Goal: Information Seeking & Learning: Learn about a topic

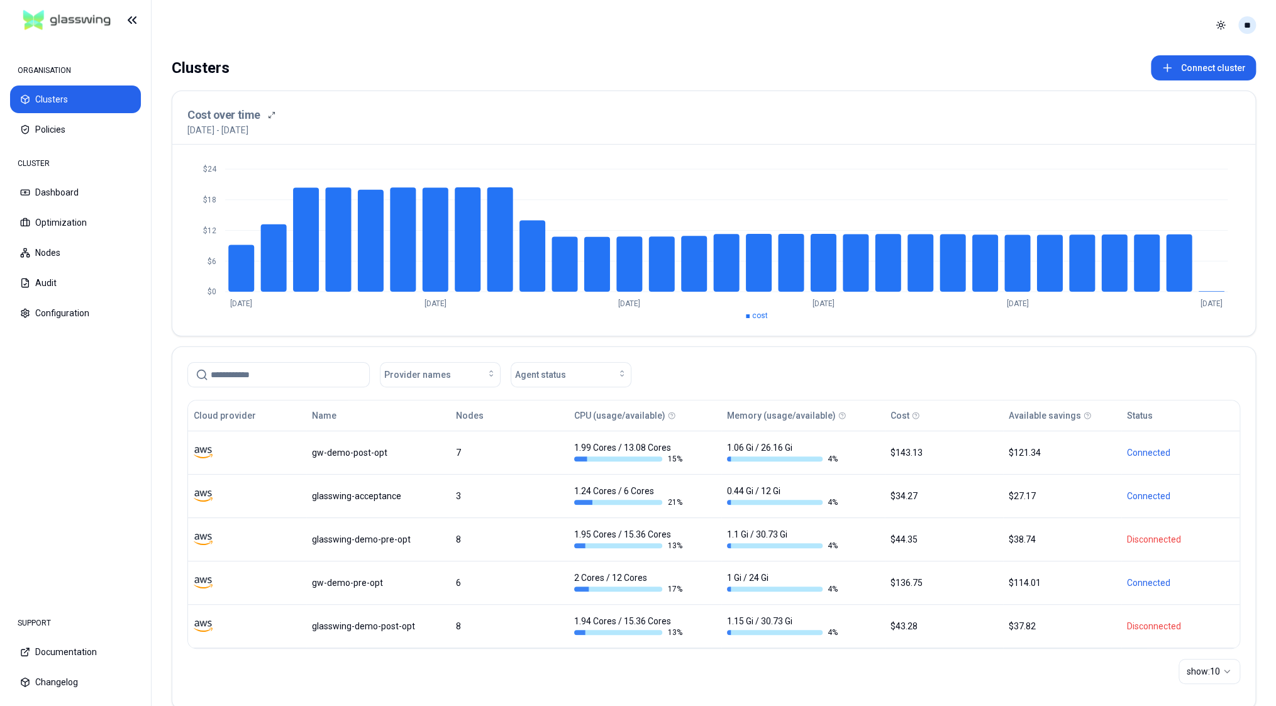
click at [1247, 23] on html "ORGANISATION Clusters Policies CLUSTER Dashboard Optimization Nodes Audit Confi…" at bounding box center [638, 353] width 1276 height 706
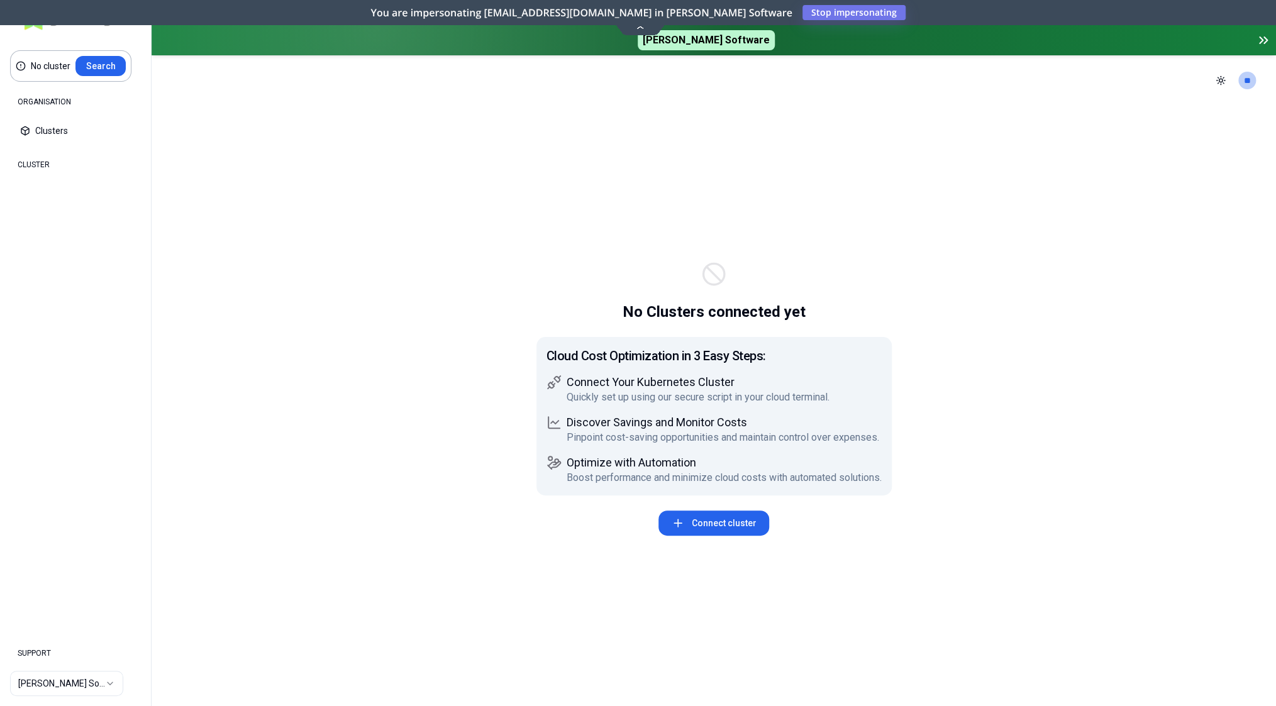
click at [645, 30] on icon at bounding box center [639, 26] width 17 height 9
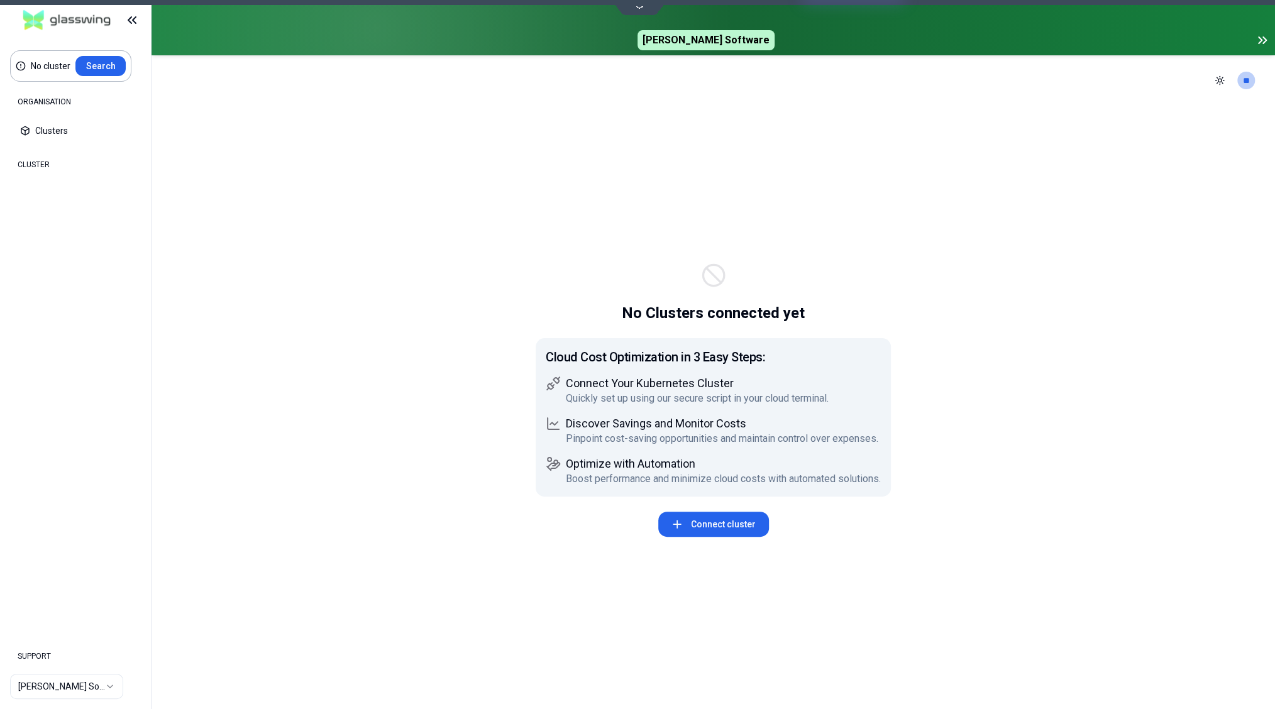
click at [64, 692] on html "No cluster Search ORGANISATION Clusters Policies CLUSTER Dashboard Optimization…" at bounding box center [637, 354] width 1275 height 709
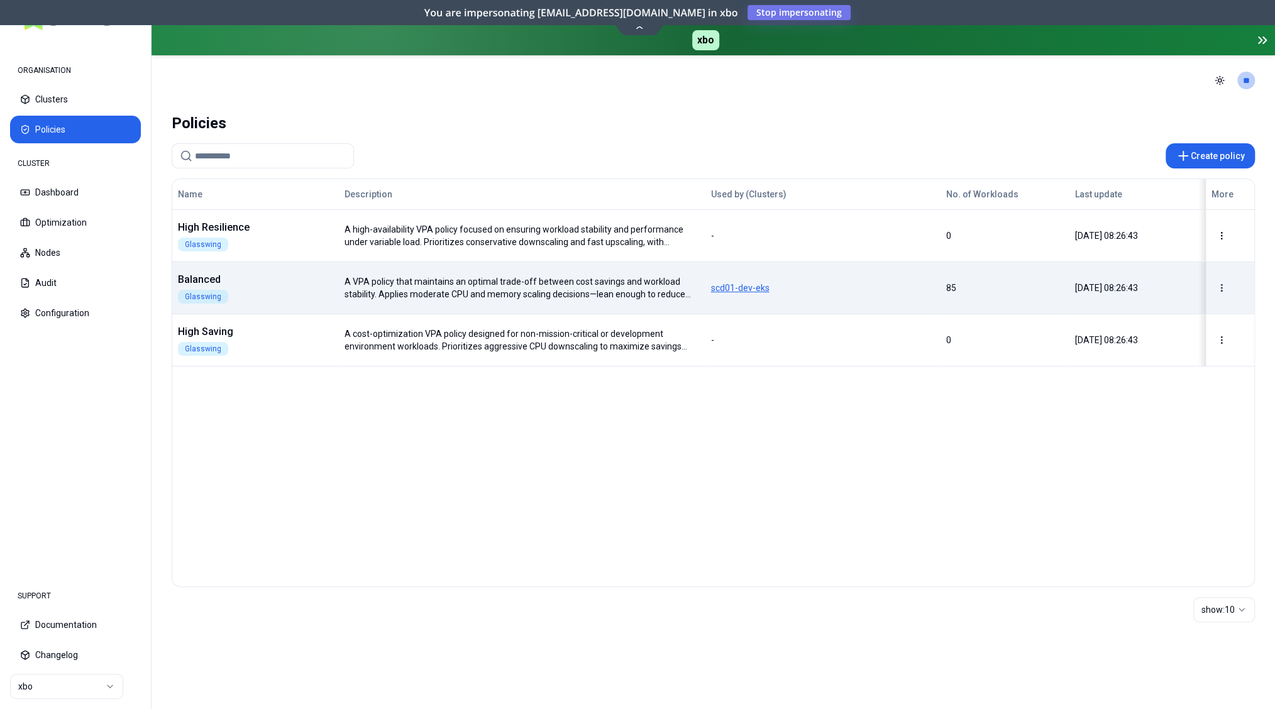
click at [898, 291] on span "scd01-dev-eks" at bounding box center [823, 288] width 224 height 13
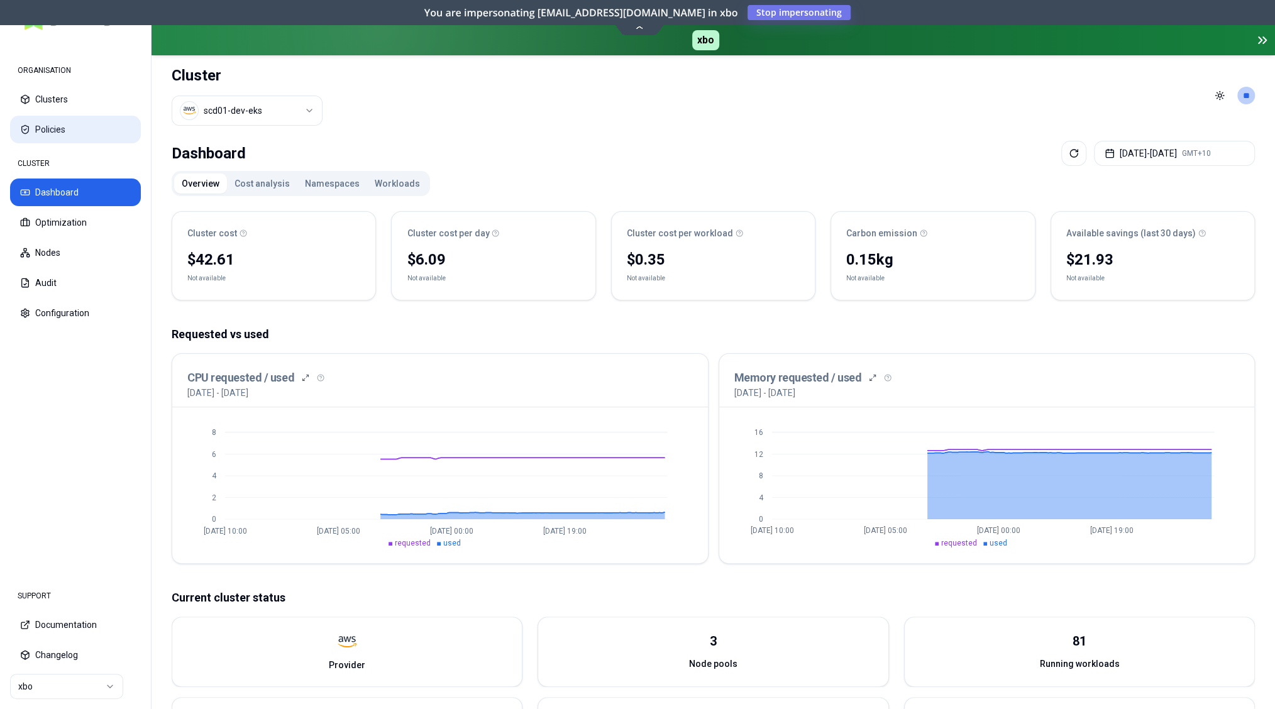
click at [59, 130] on button "Policies" at bounding box center [75, 130] width 131 height 28
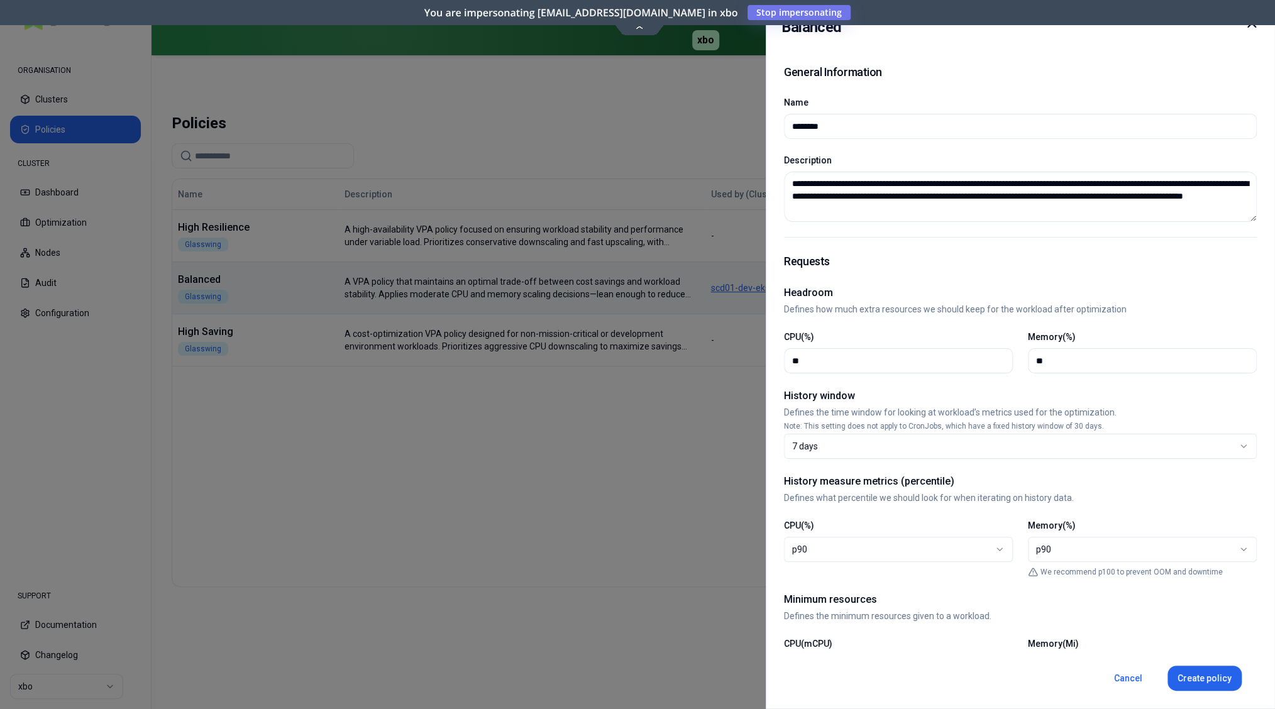
click at [248, 412] on div at bounding box center [637, 354] width 1275 height 709
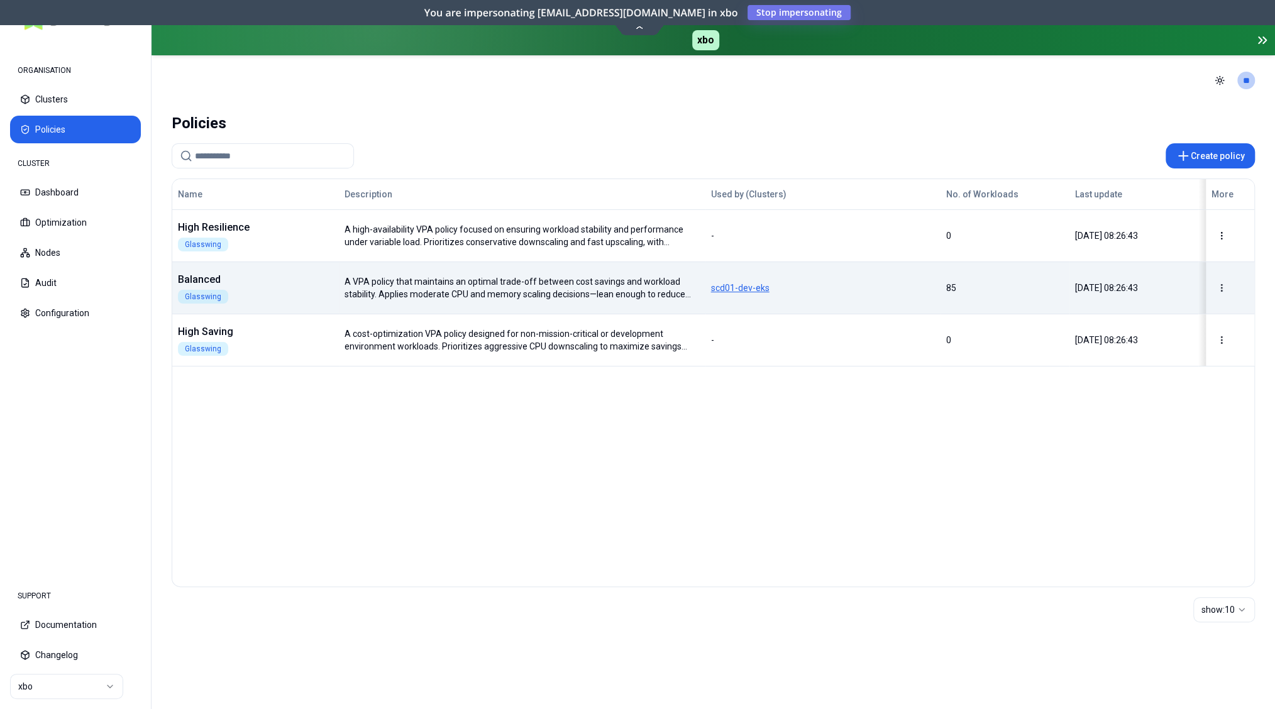
click at [97, 692] on html "ORGANISATION Clusters Policies CLUSTER Dashboard Optimization Nodes Audit Confi…" at bounding box center [637, 354] width 1275 height 709
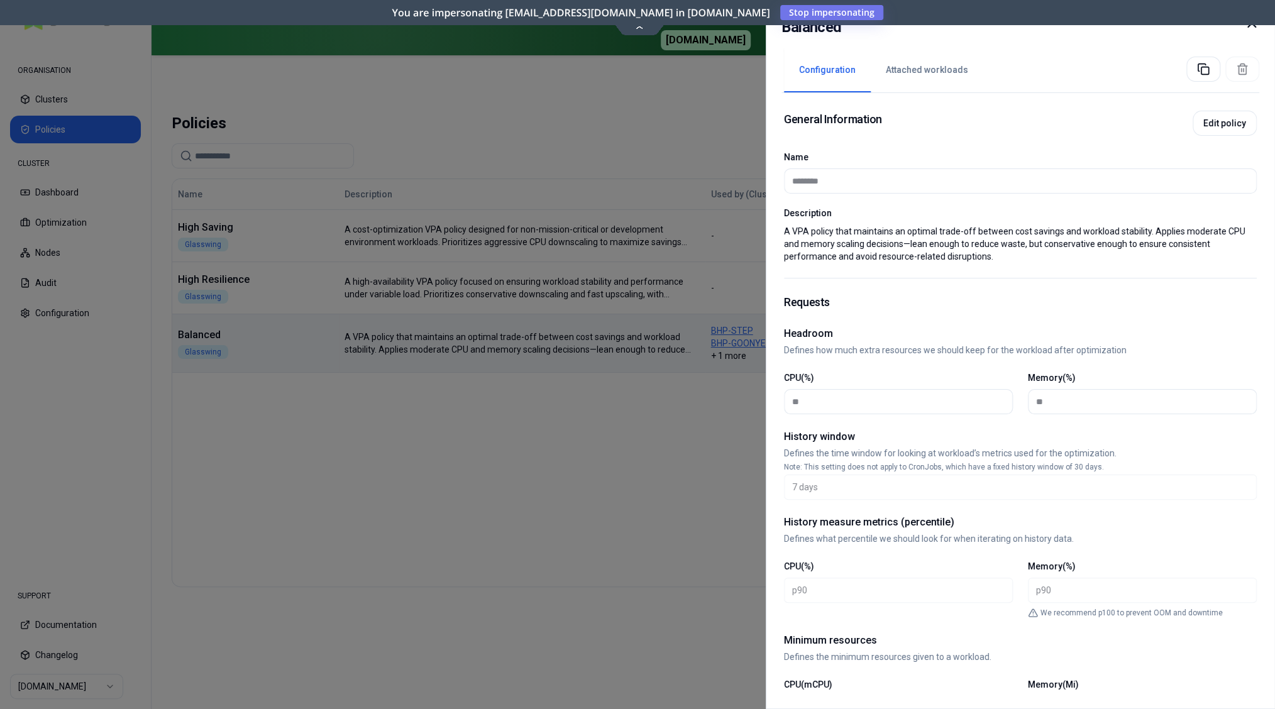
click at [246, 155] on div at bounding box center [637, 354] width 1275 height 709
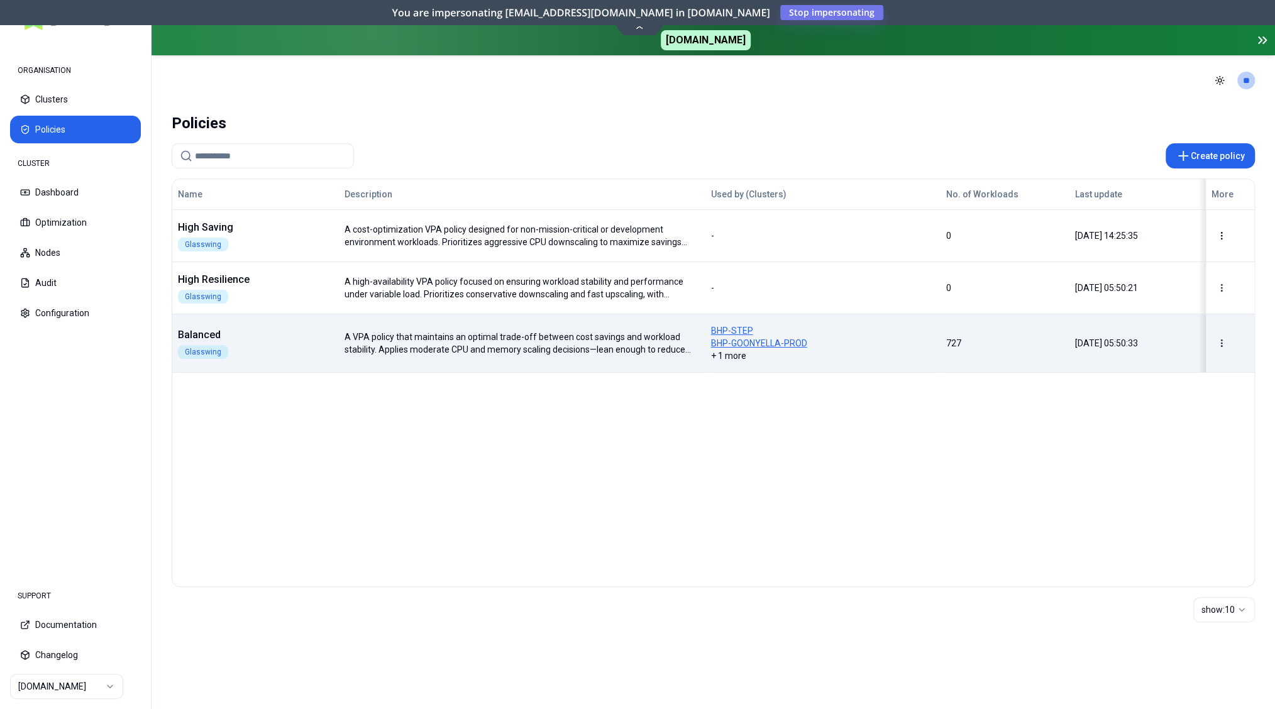
click at [81, 690] on html "ORGANISATION Clusters Policies CLUSTER Dashboard Optimization Nodes Audit Confi…" at bounding box center [637, 354] width 1275 height 709
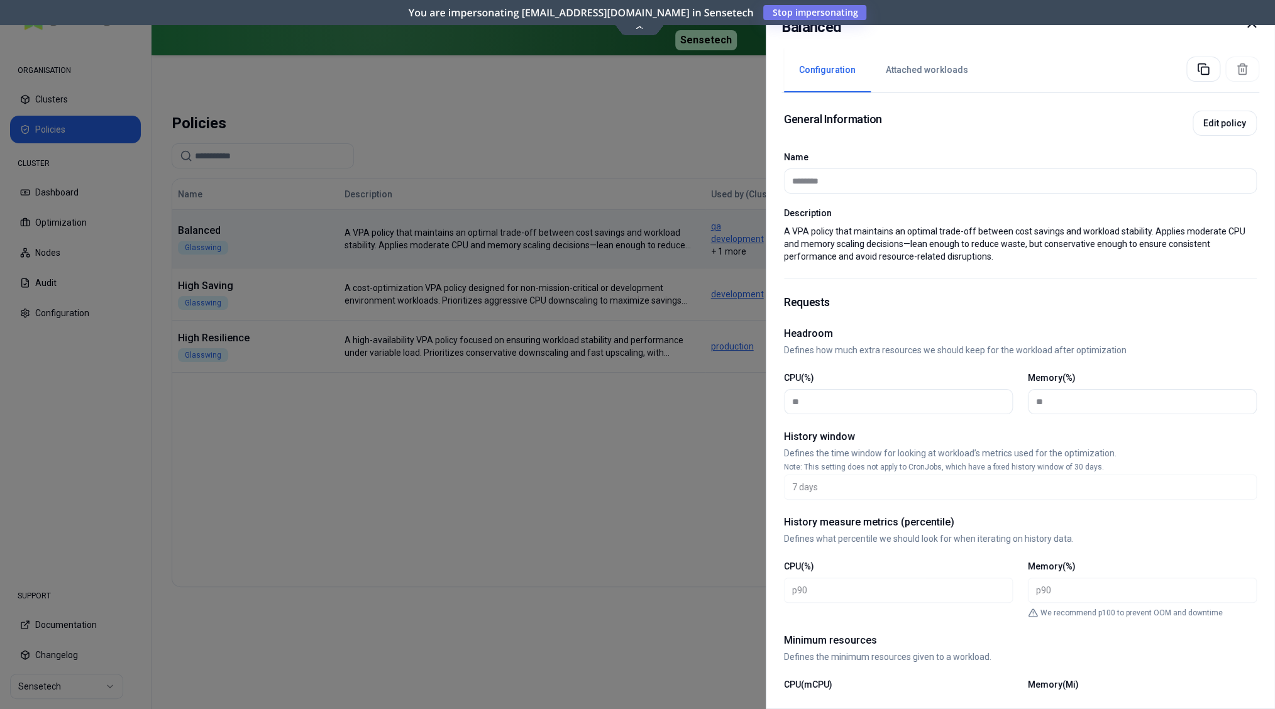
click at [232, 301] on div at bounding box center [637, 354] width 1275 height 709
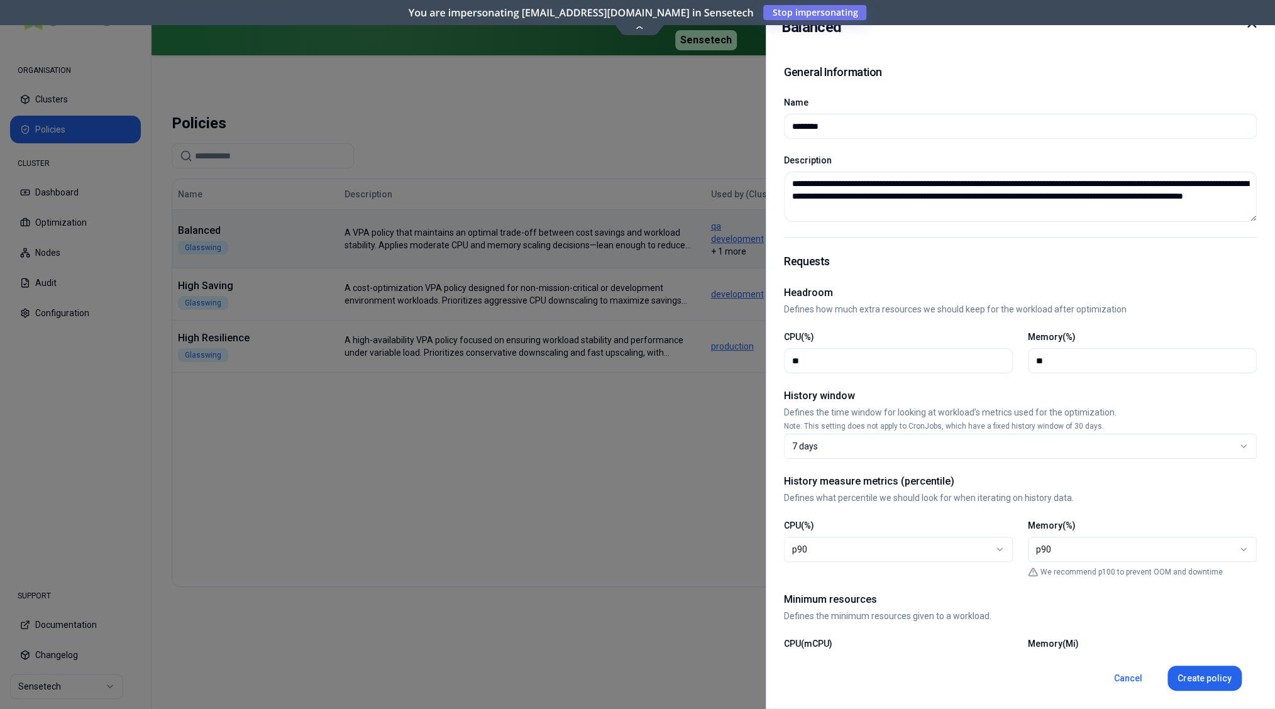
click at [255, 294] on div at bounding box center [637, 354] width 1275 height 709
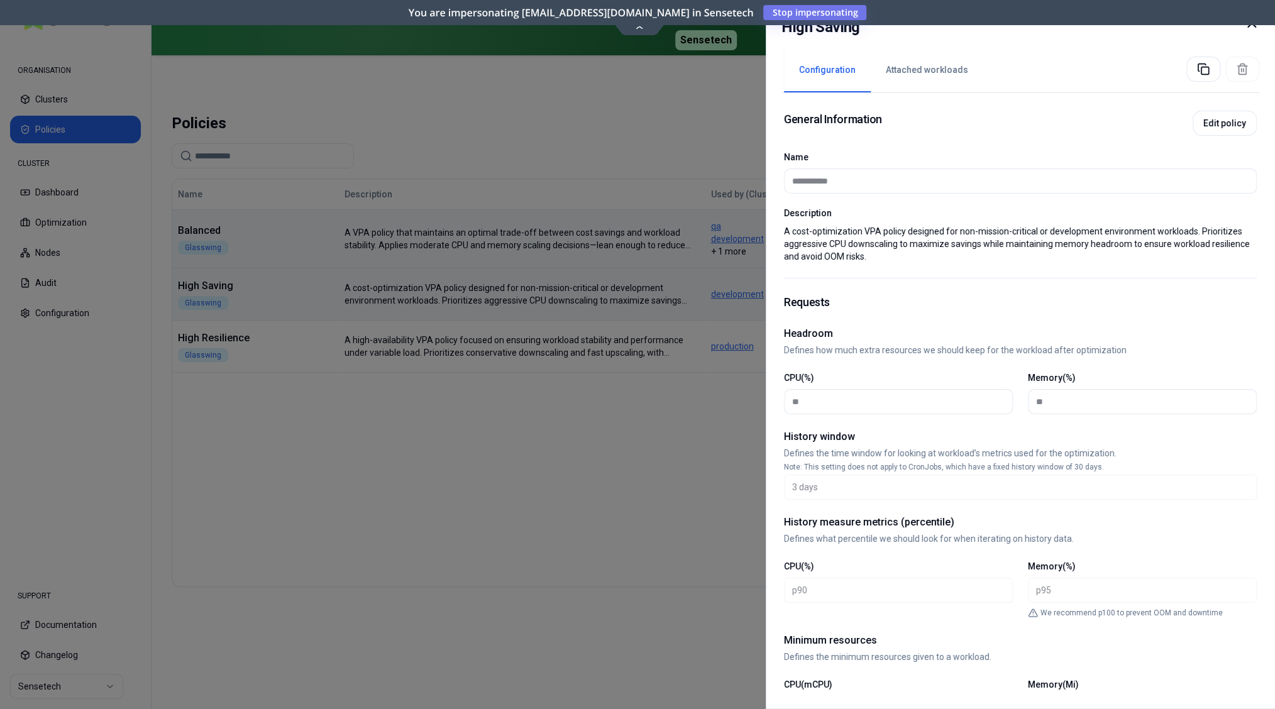
click at [258, 330] on div at bounding box center [637, 354] width 1275 height 709
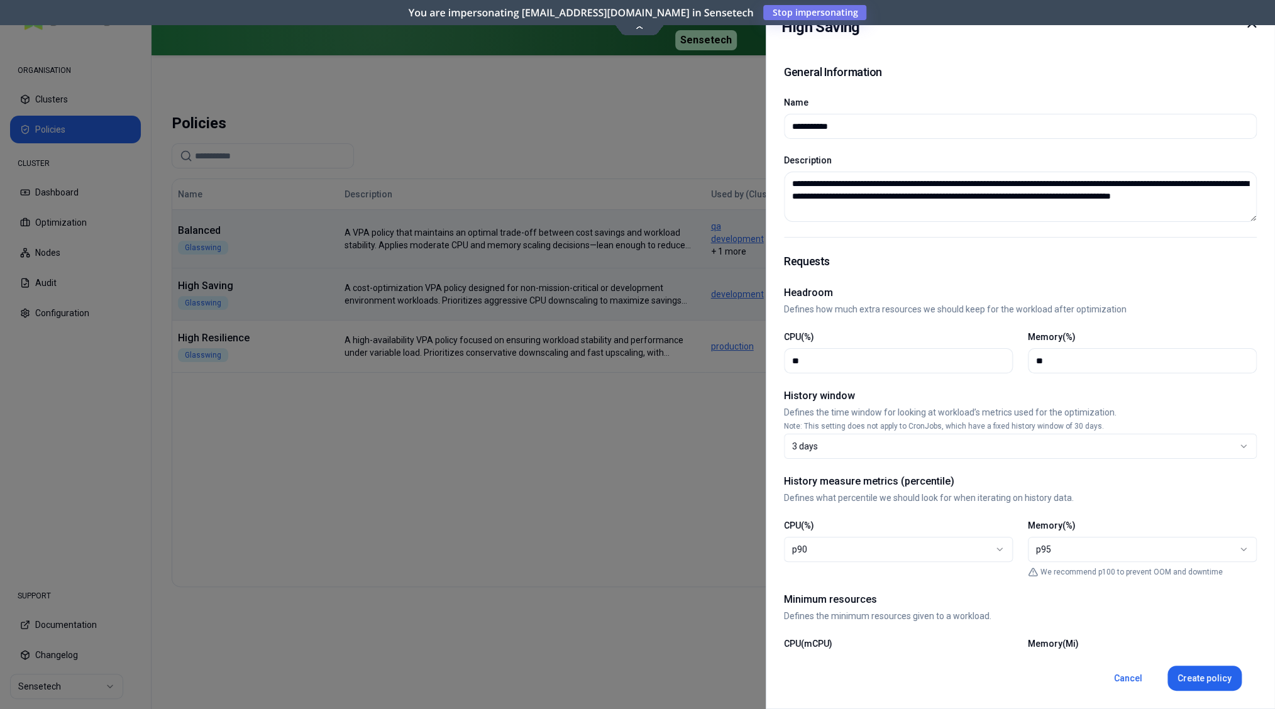
click at [255, 345] on div at bounding box center [637, 354] width 1275 height 709
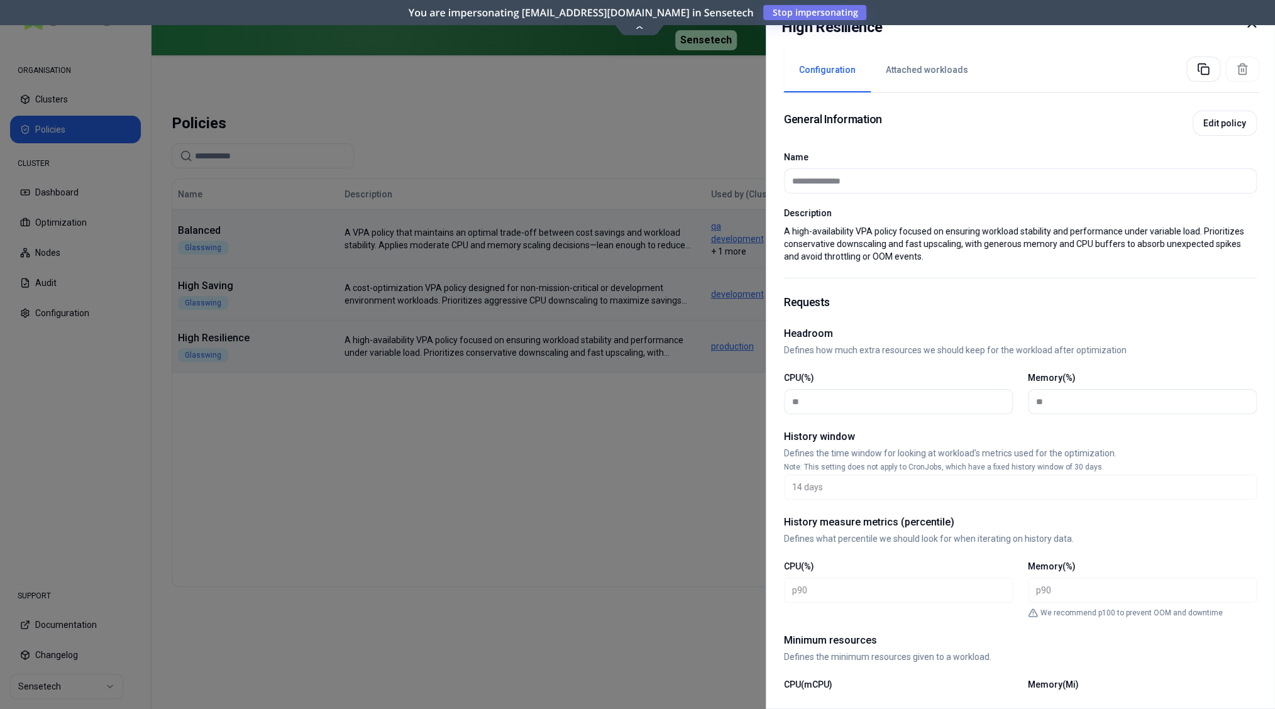
click at [253, 305] on div at bounding box center [637, 354] width 1275 height 709
click at [262, 250] on div at bounding box center [637, 354] width 1275 height 709
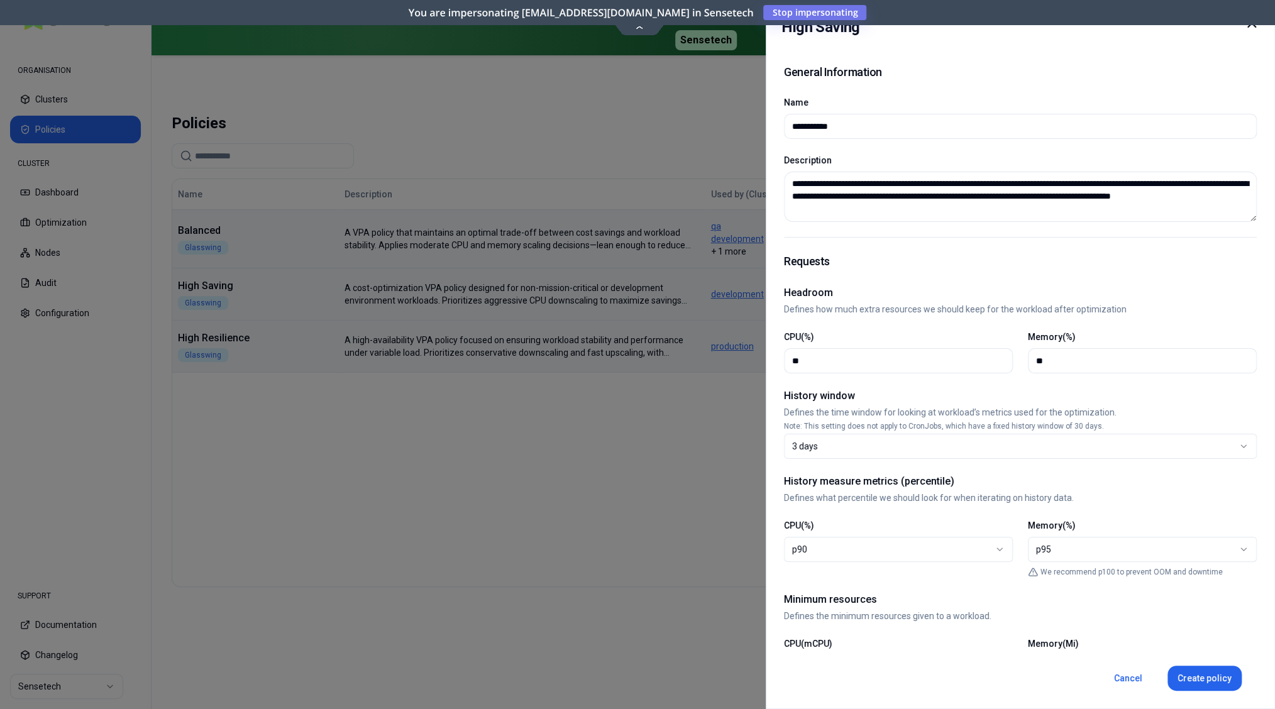
click at [262, 245] on div at bounding box center [637, 354] width 1275 height 709
click at [260, 300] on div at bounding box center [637, 354] width 1275 height 709
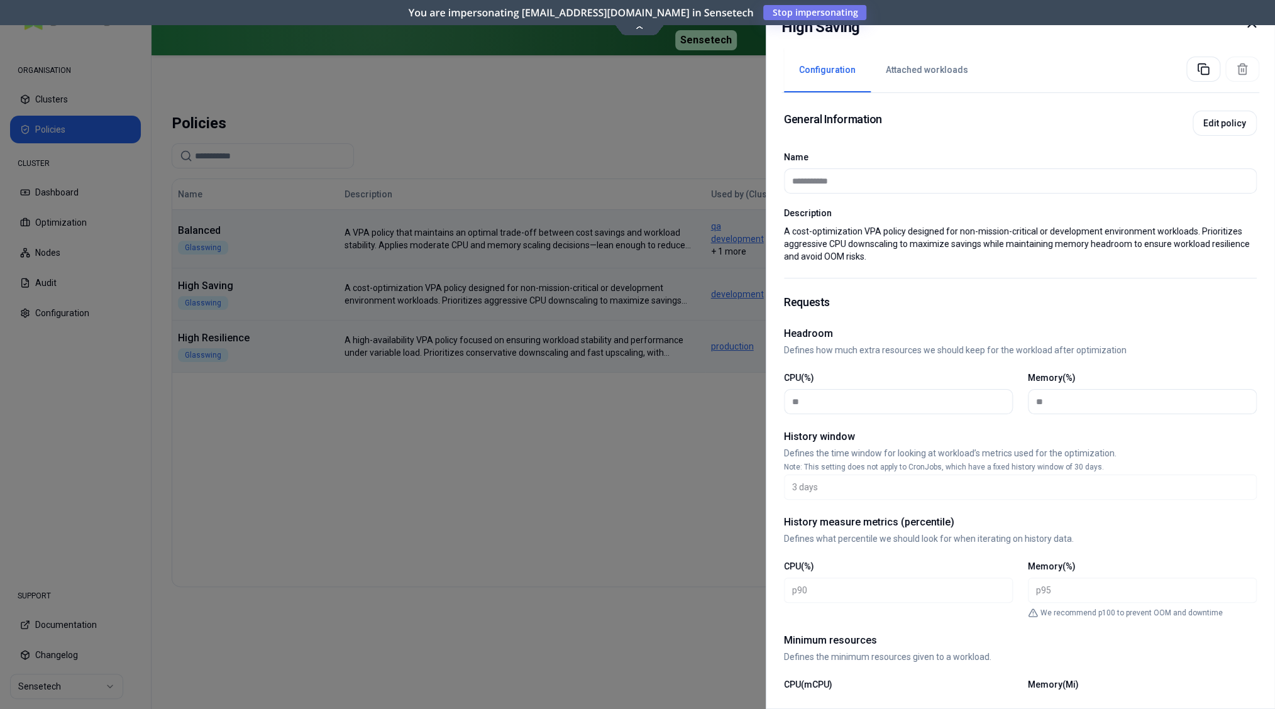
click at [260, 334] on div at bounding box center [637, 354] width 1275 height 709
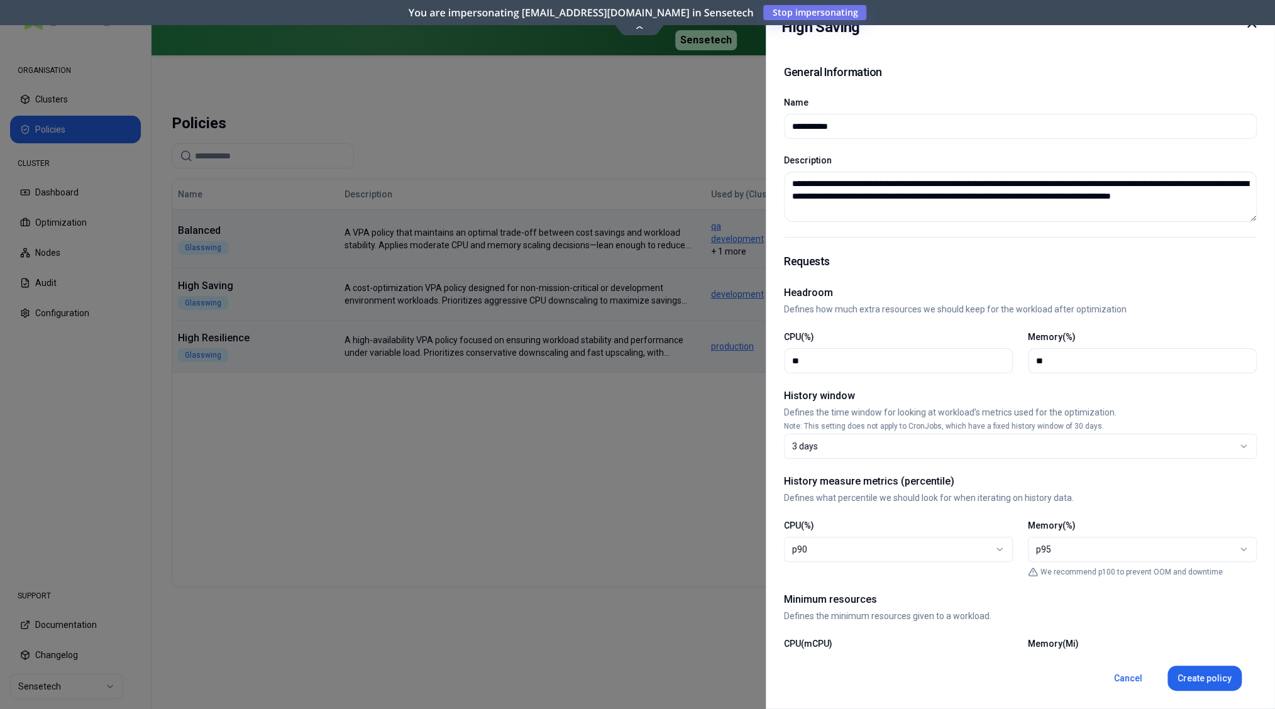
click at [273, 338] on div at bounding box center [637, 354] width 1275 height 709
click at [111, 497] on div at bounding box center [637, 354] width 1275 height 709
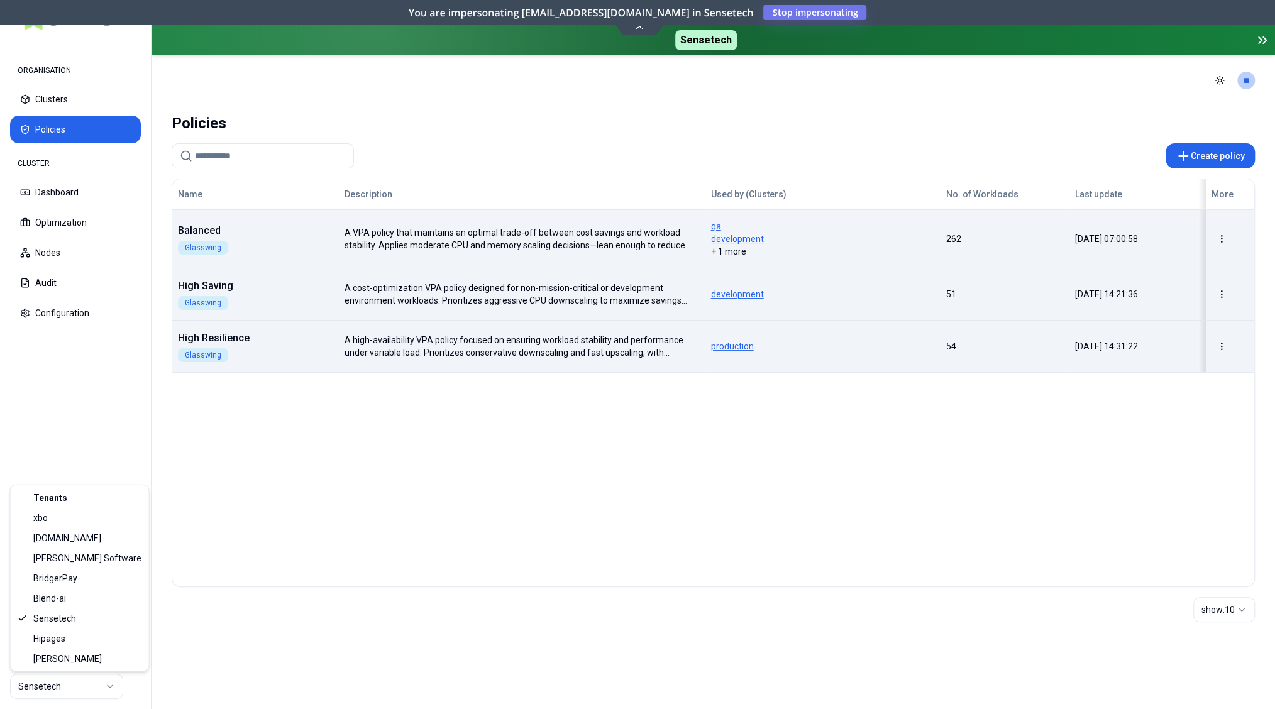
click at [107, 677] on html "ORGANISATION Clusters Policies CLUSTER Dashboard Optimization Nodes Audit Confi…" at bounding box center [637, 354] width 1275 height 709
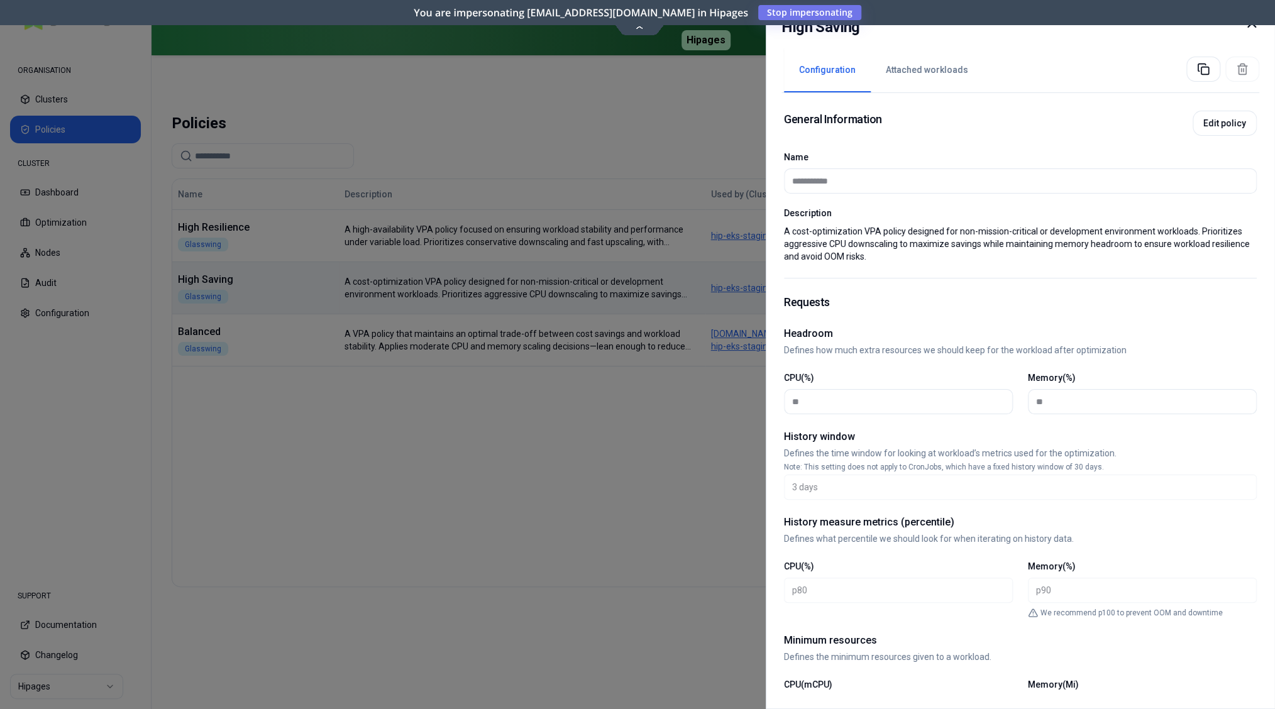
click at [257, 296] on div at bounding box center [637, 354] width 1275 height 709
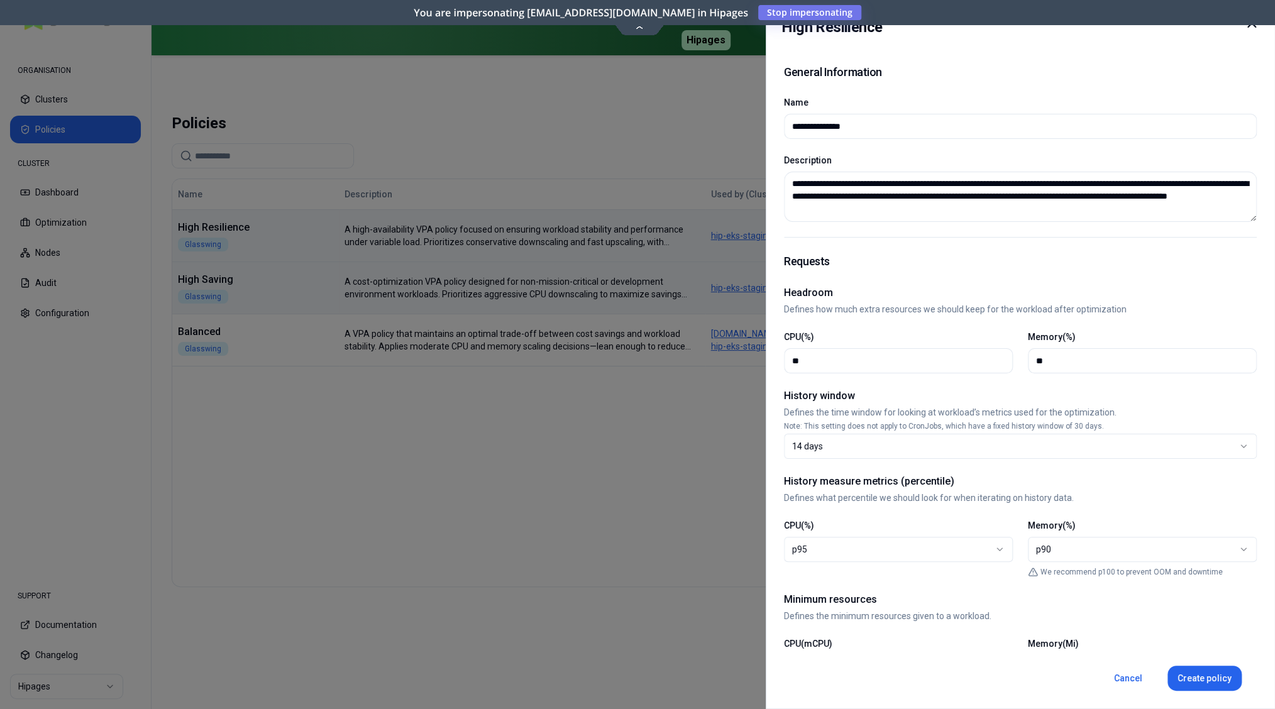
click at [260, 266] on div at bounding box center [637, 354] width 1275 height 709
click at [267, 285] on div at bounding box center [637, 354] width 1275 height 709
click at [259, 288] on div at bounding box center [637, 354] width 1275 height 709
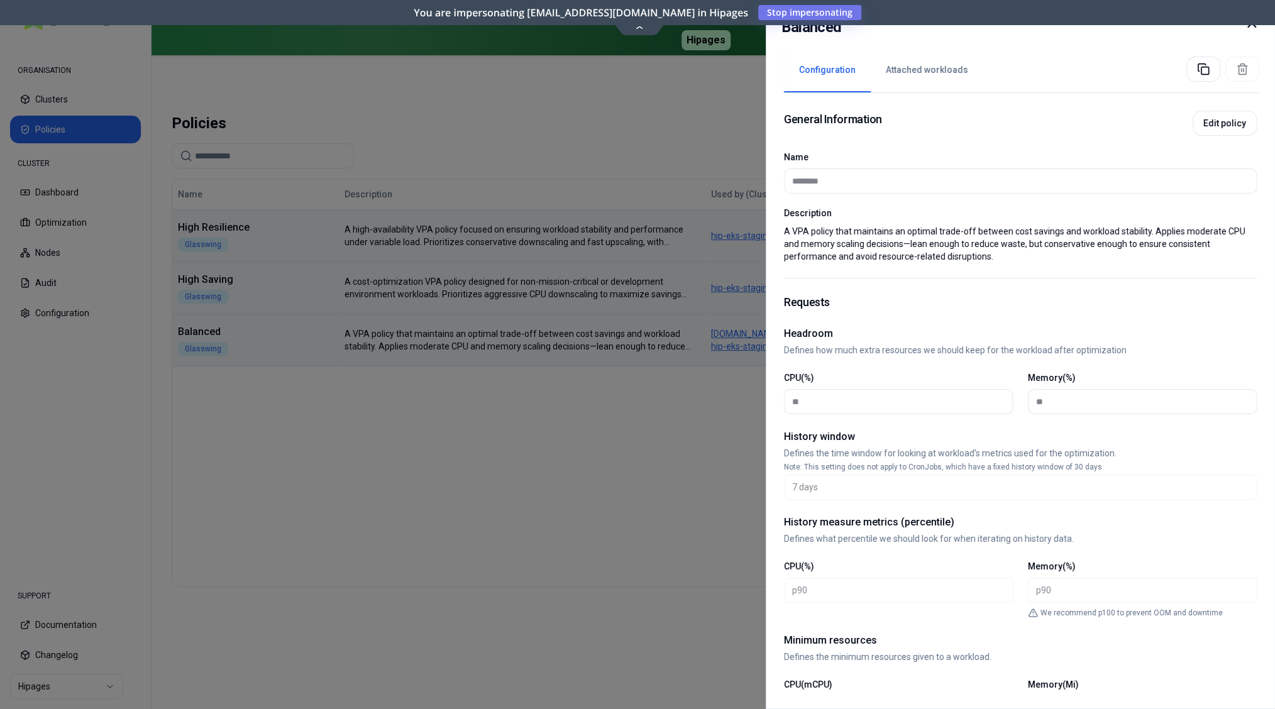
click at [250, 341] on div at bounding box center [637, 354] width 1275 height 709
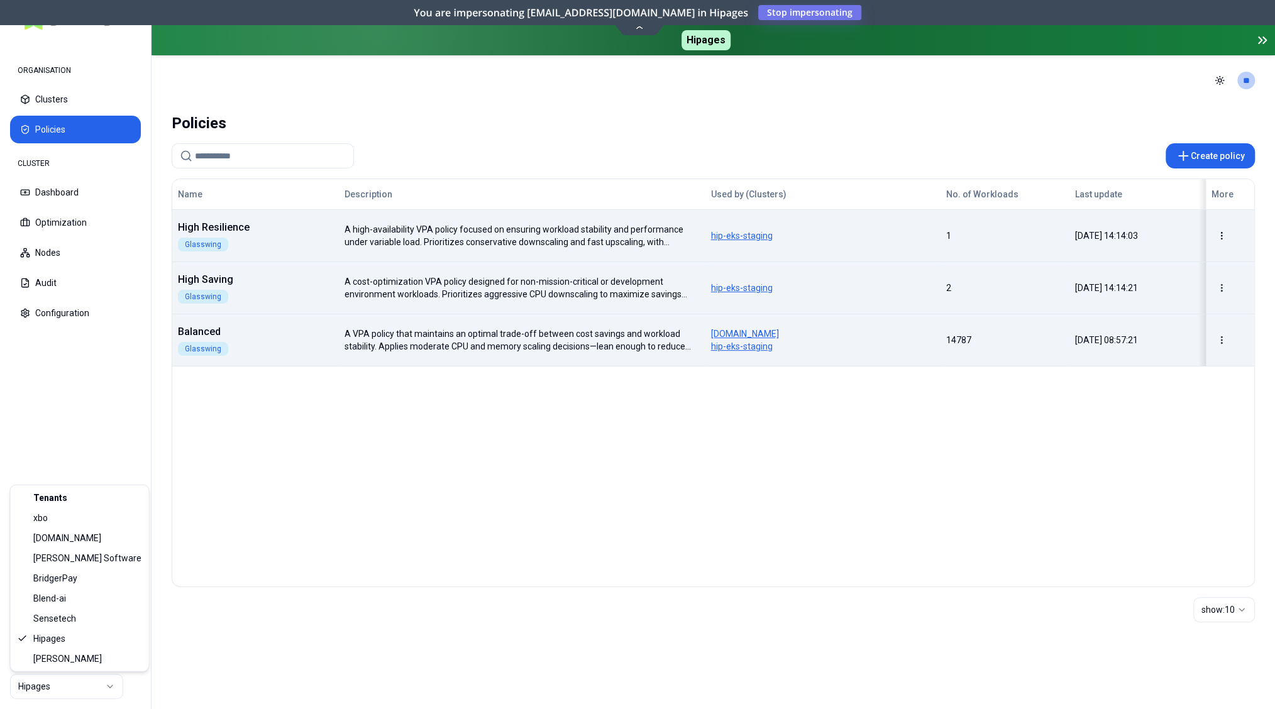
click at [87, 691] on html "ORGANISATION Clusters Policies CLUSTER Dashboard Optimization Nodes Audit Confi…" at bounding box center [637, 354] width 1275 height 709
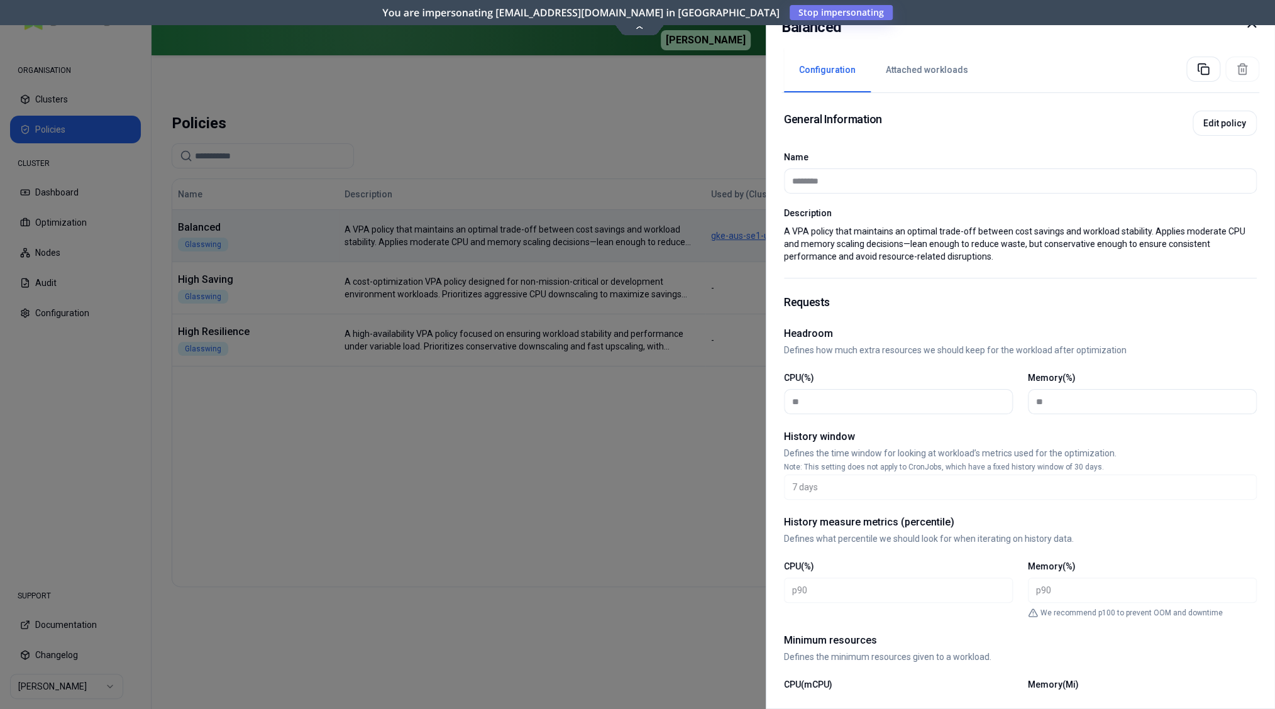
click at [267, 298] on div at bounding box center [637, 354] width 1275 height 709
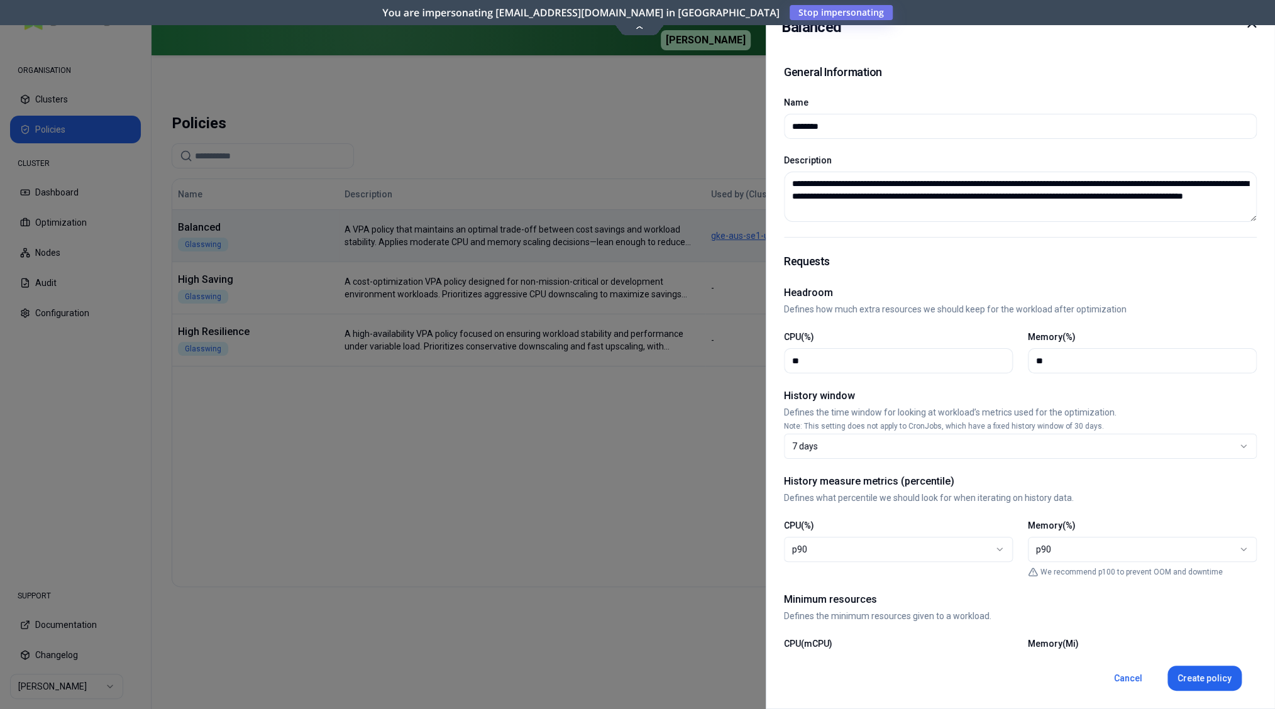
click at [263, 285] on div at bounding box center [637, 354] width 1275 height 709
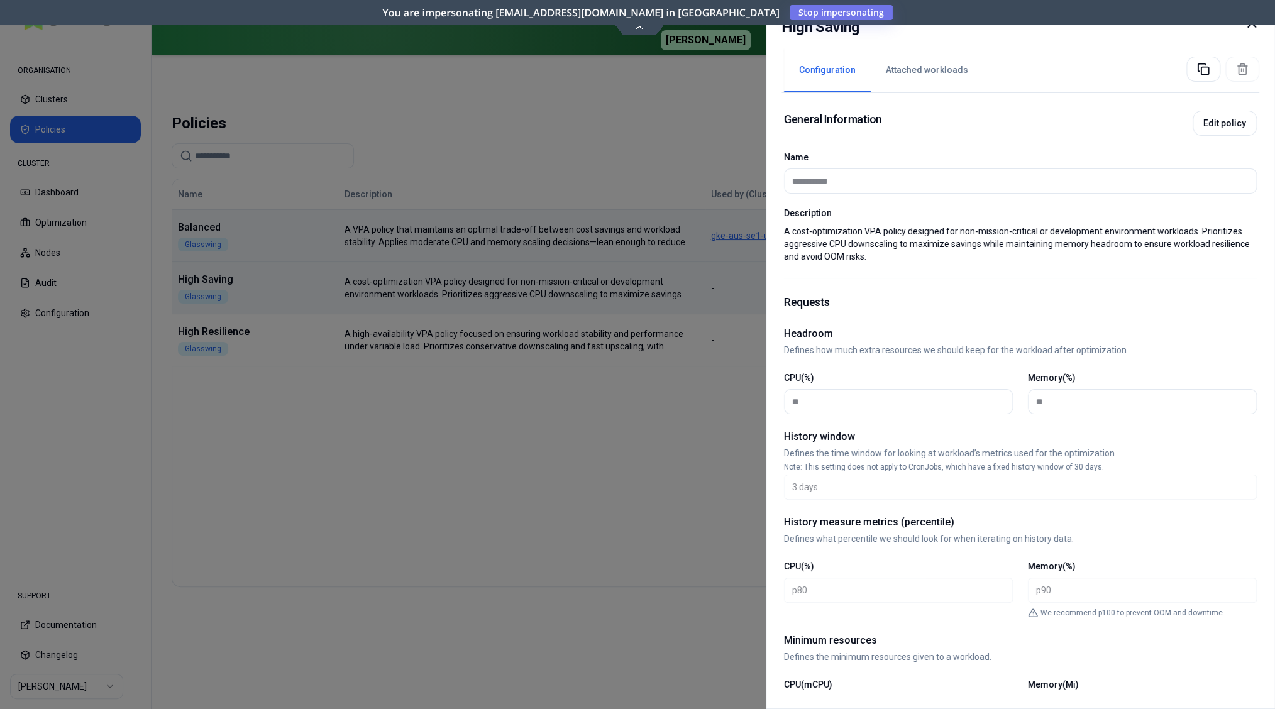
click at [263, 286] on div at bounding box center [637, 354] width 1275 height 709
click at [255, 470] on div at bounding box center [637, 354] width 1275 height 709
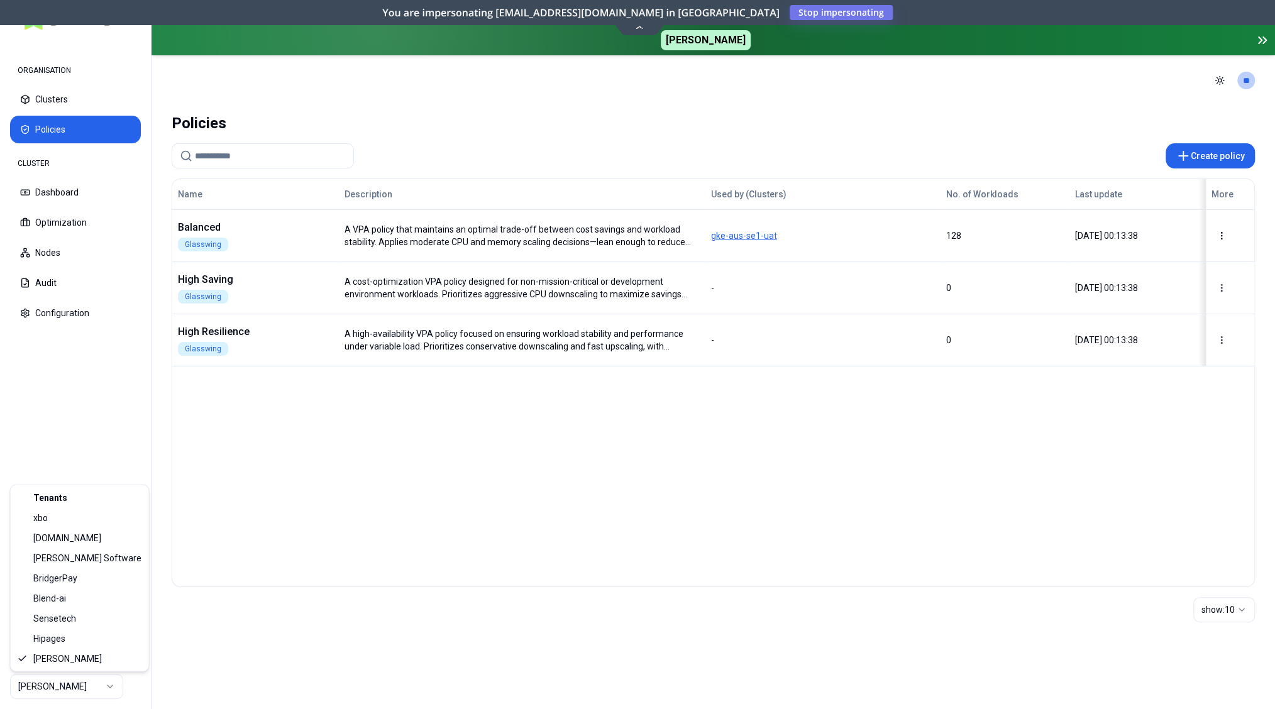
click at [97, 687] on html "ORGANISATION Clusters Policies CLUSTER Dashboard Optimization Nodes Audit Confi…" at bounding box center [637, 354] width 1275 height 709
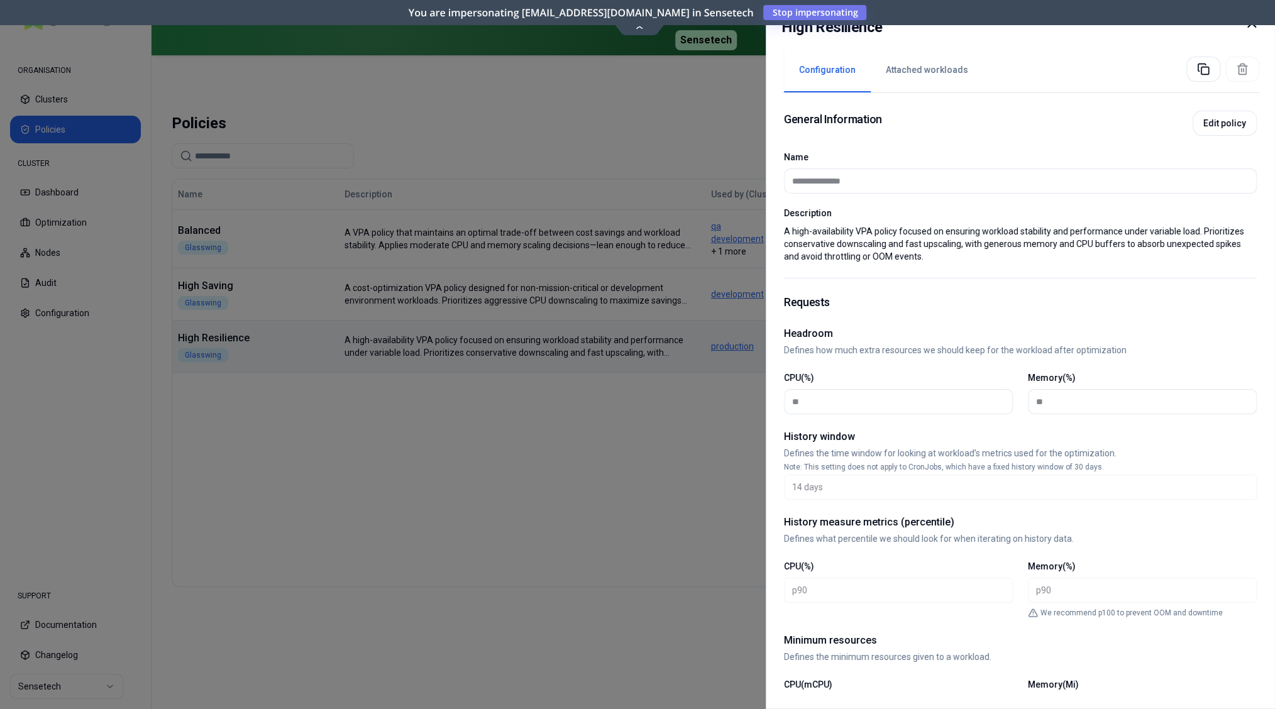
drag, startPoint x: 244, startPoint y: 294, endPoint x: 263, endPoint y: 291, distance: 19.7
click at [245, 294] on div at bounding box center [637, 354] width 1275 height 709
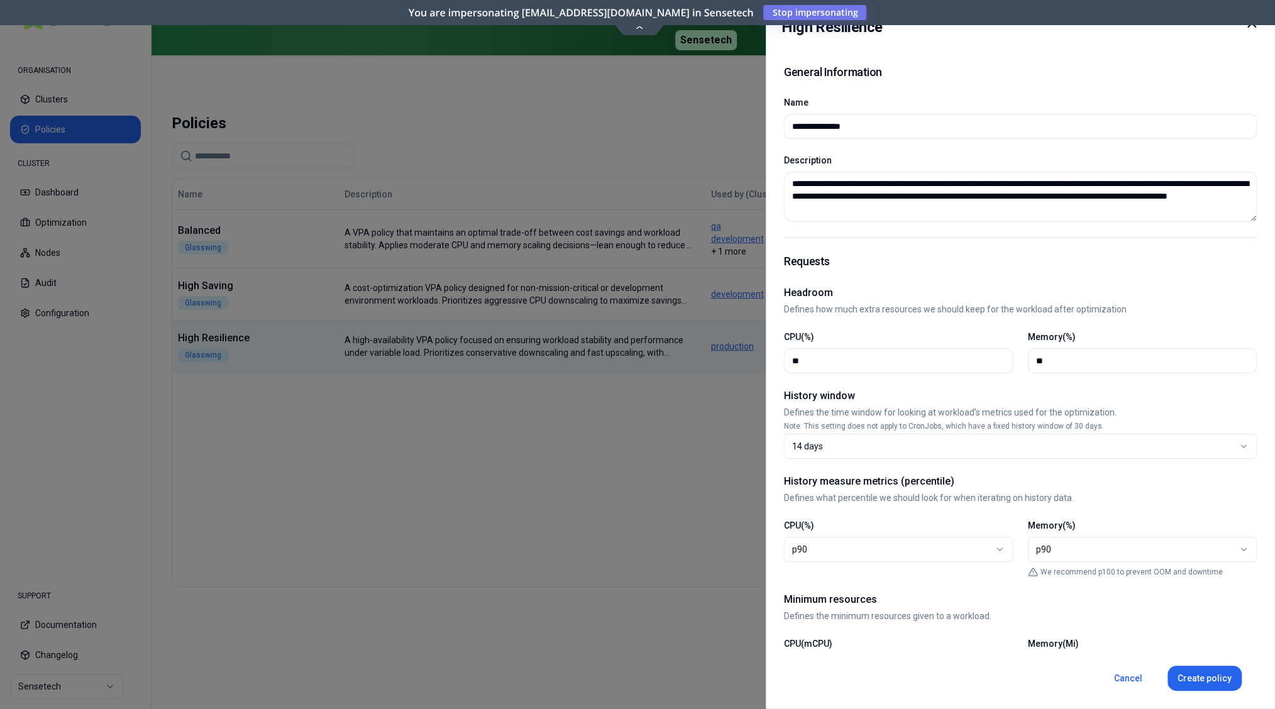
click at [264, 291] on div at bounding box center [637, 354] width 1275 height 709
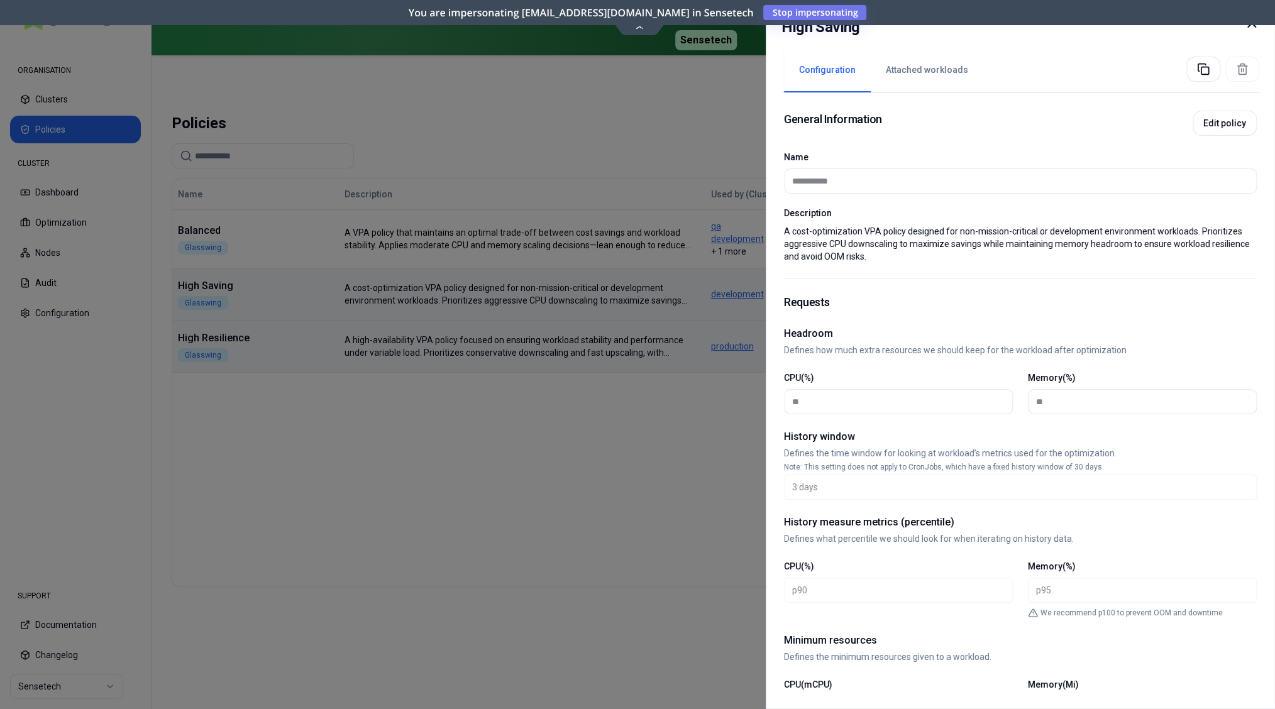
click at [332, 446] on div at bounding box center [637, 354] width 1275 height 709
